Goal: Task Accomplishment & Management: Understand process/instructions

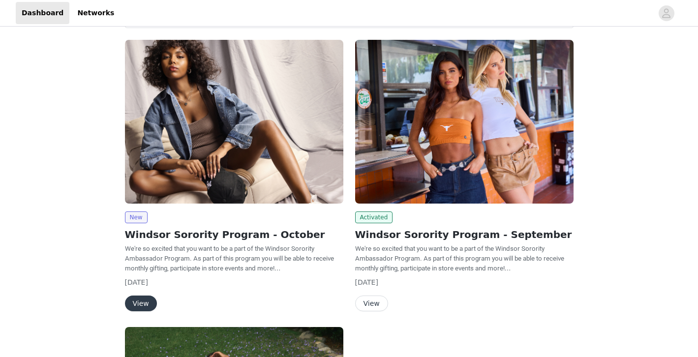
scroll to position [48, 0]
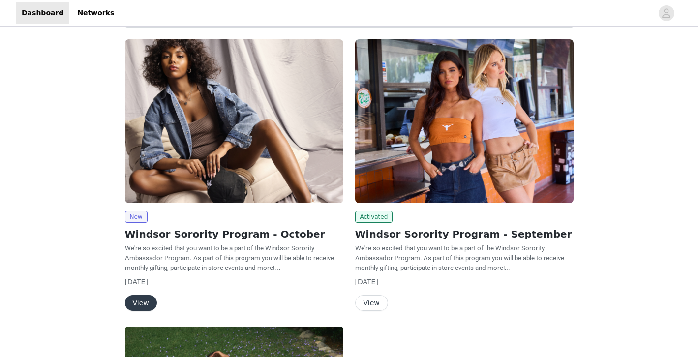
click at [147, 306] on button "View" at bounding box center [141, 303] width 32 height 16
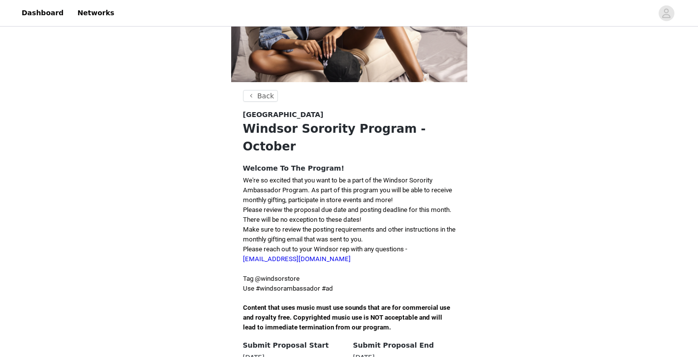
scroll to position [174, 0]
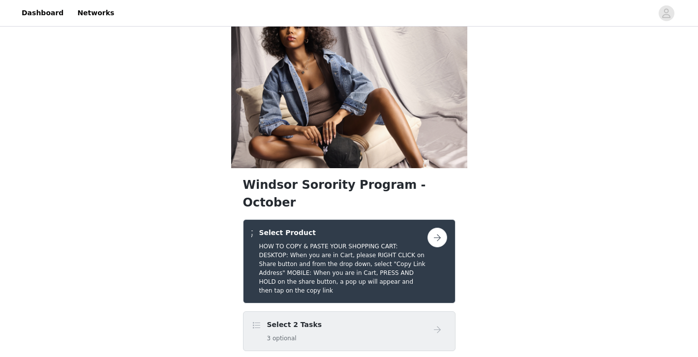
scroll to position [24, 0]
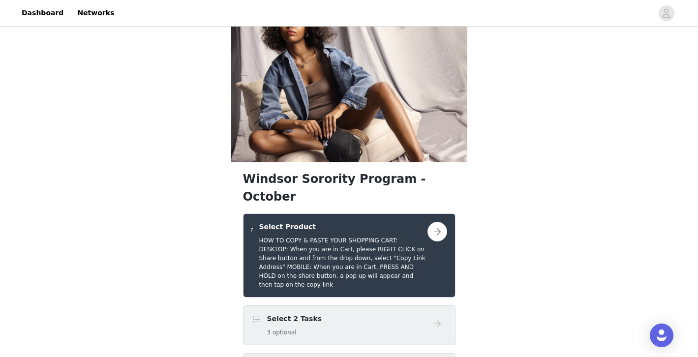
click at [436, 214] on div "Select Product HOW TO COPY & PASTE YOUR SHOPPING CART: DESKTOP: When you are in…" at bounding box center [349, 256] width 213 height 84
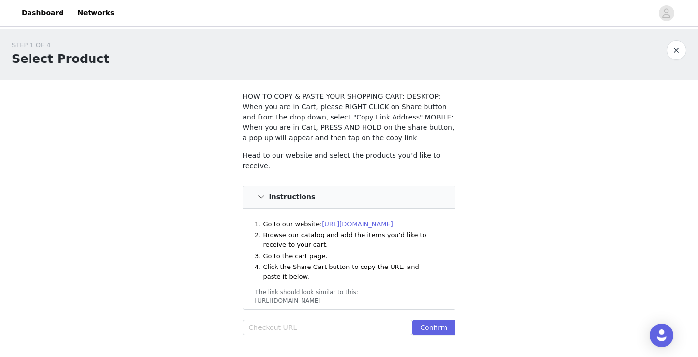
click at [370, 220] on link "[URL][DOMAIN_NAME]" at bounding box center [357, 223] width 71 height 7
